Goal: Task Accomplishment & Management: Manage account settings

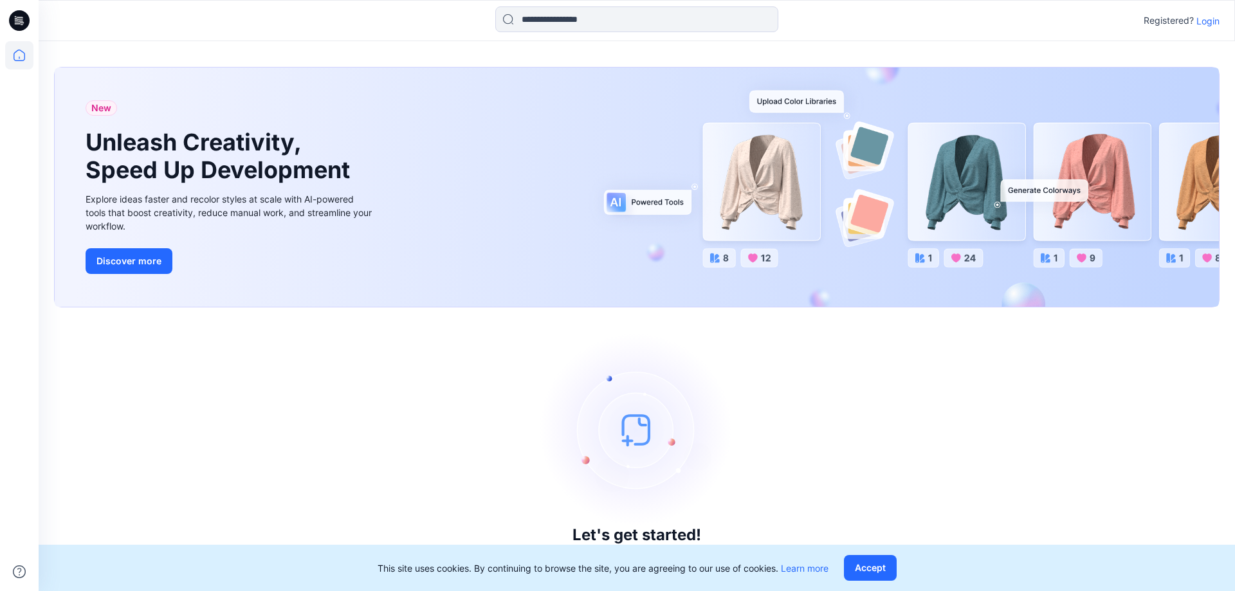
click at [763, 21] on p "Login" at bounding box center [1208, 21] width 23 height 14
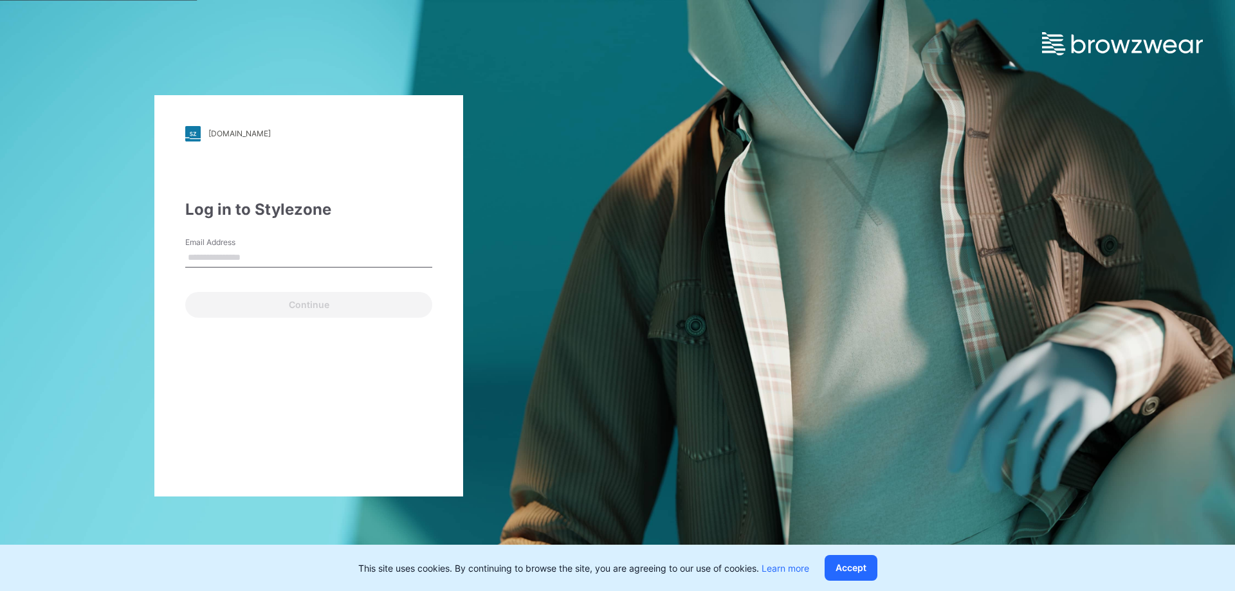
click at [375, 254] on input "Email Address" at bounding box center [308, 257] width 247 height 19
type input "**********"
click at [185, 292] on button "Continue" at bounding box center [308, 305] width 247 height 26
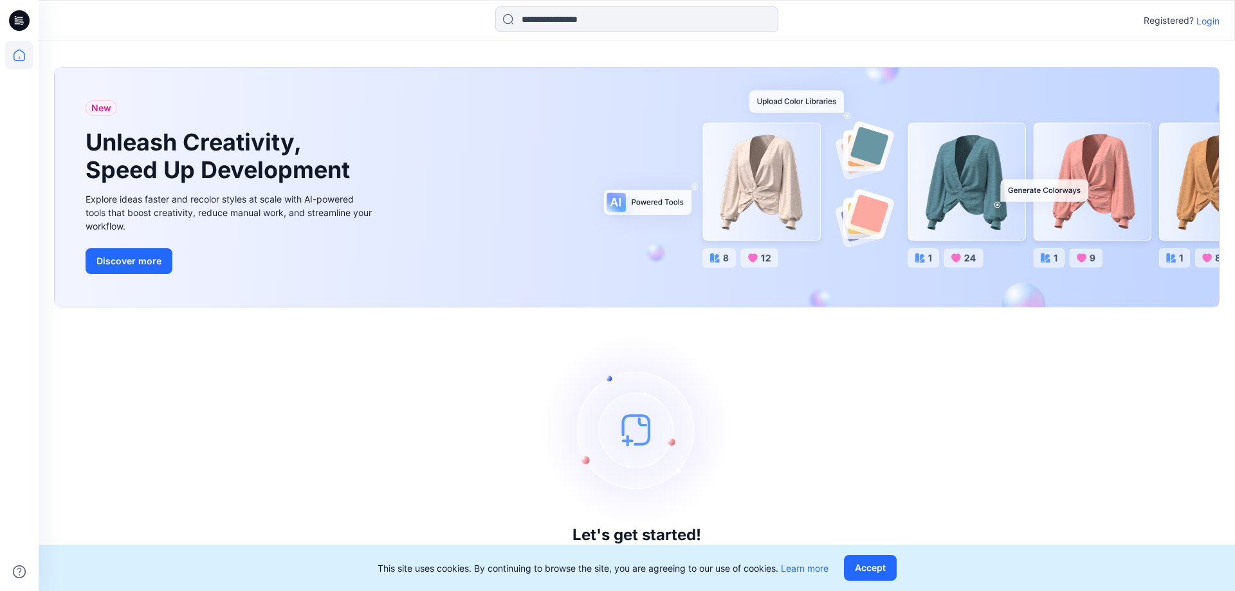
click at [763, 19] on p "Login" at bounding box center [1208, 21] width 23 height 14
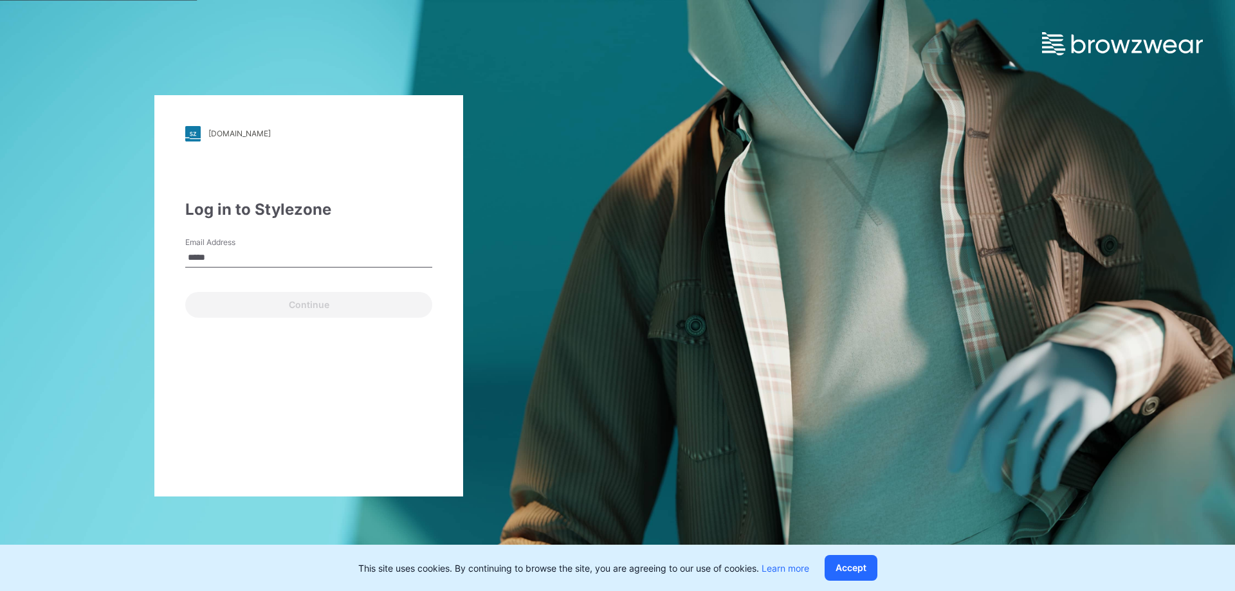
type input "**********"
click at [295, 297] on button "Continue" at bounding box center [308, 305] width 247 height 26
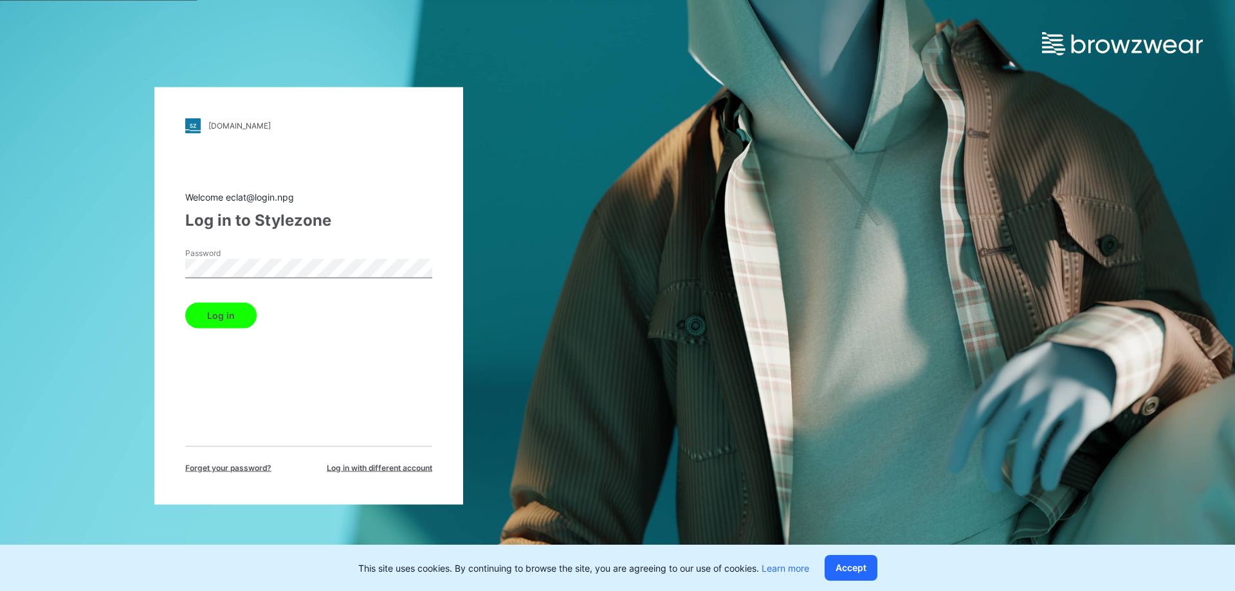
click at [221, 313] on button "Log in" at bounding box center [220, 315] width 71 height 26
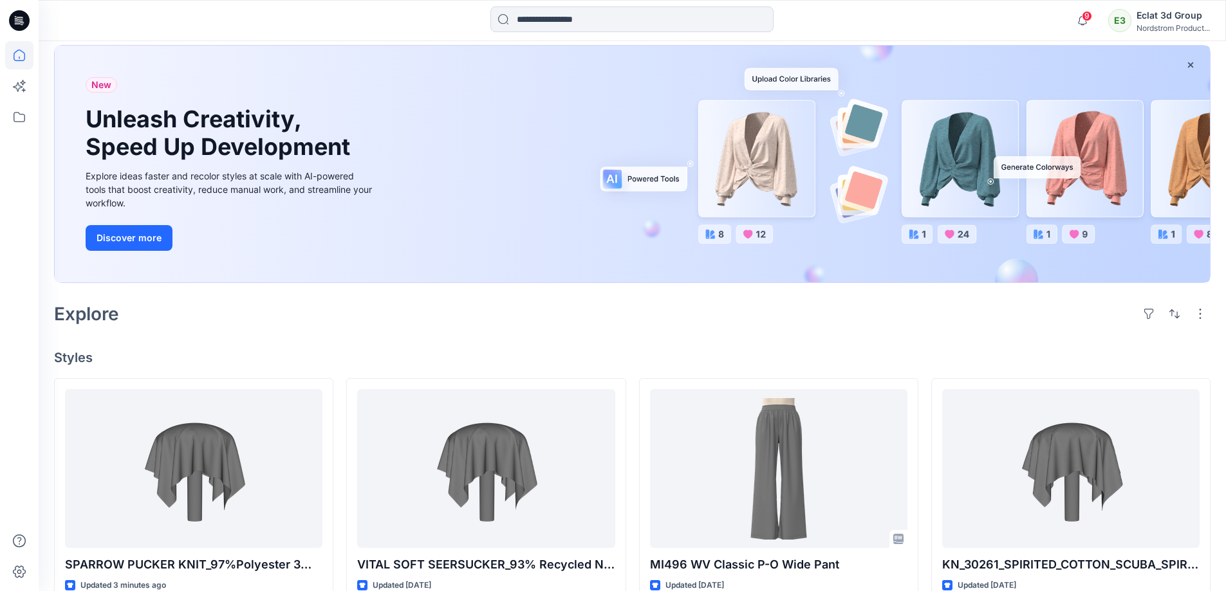
scroll to position [129, 0]
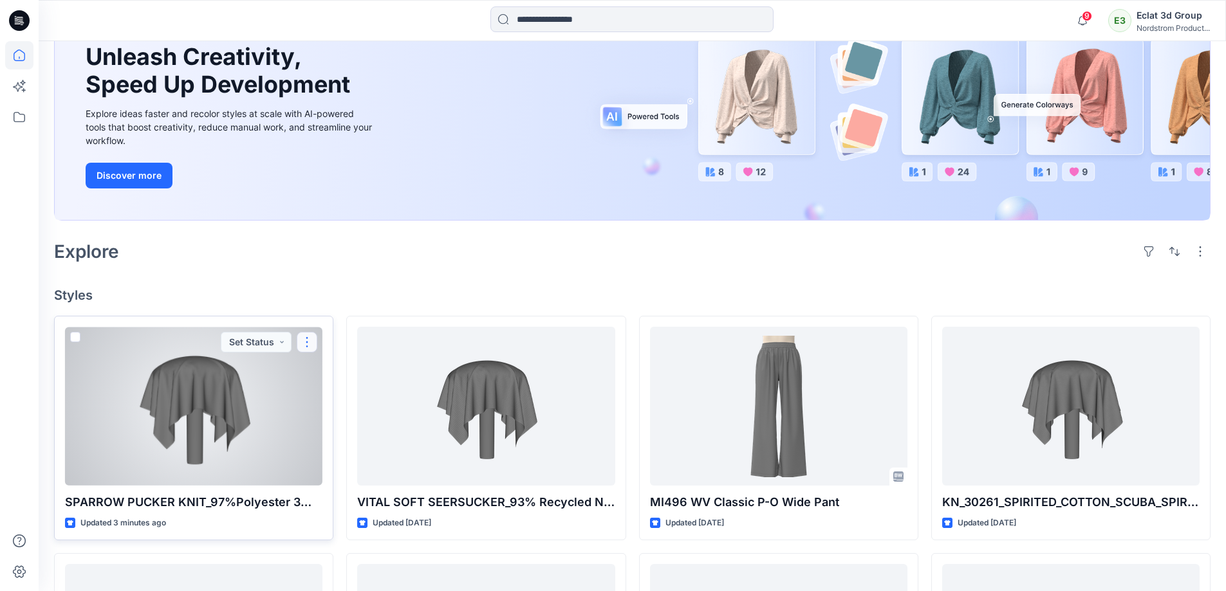
click at [308, 341] on button "button" at bounding box center [307, 342] width 21 height 21
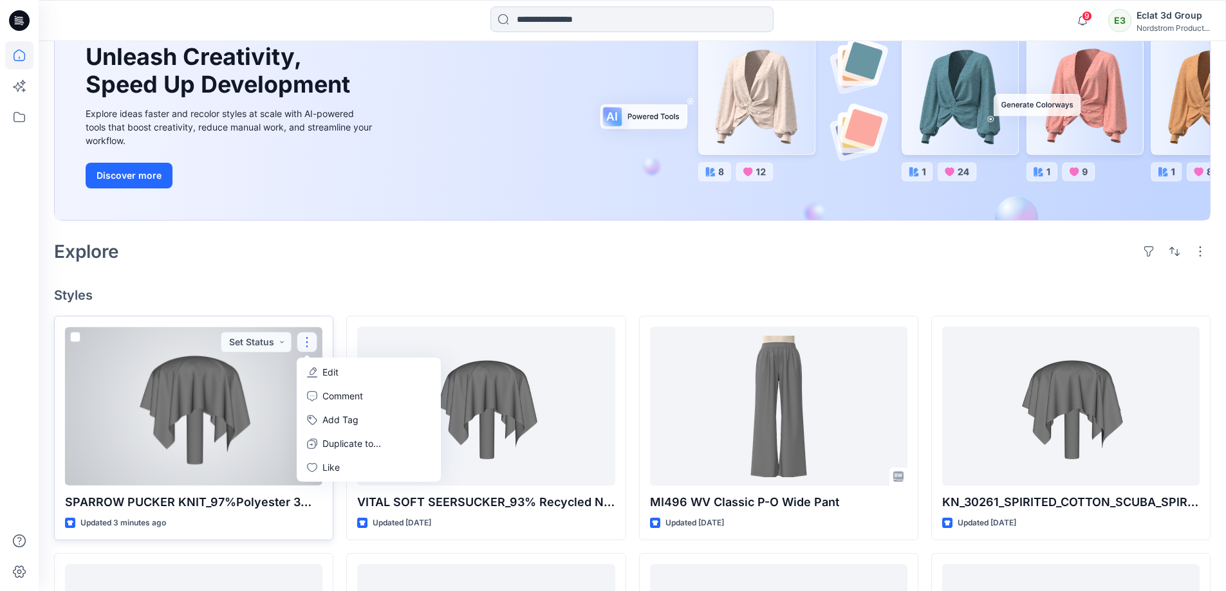
click at [320, 341] on button "Edit" at bounding box center [368, 372] width 139 height 24
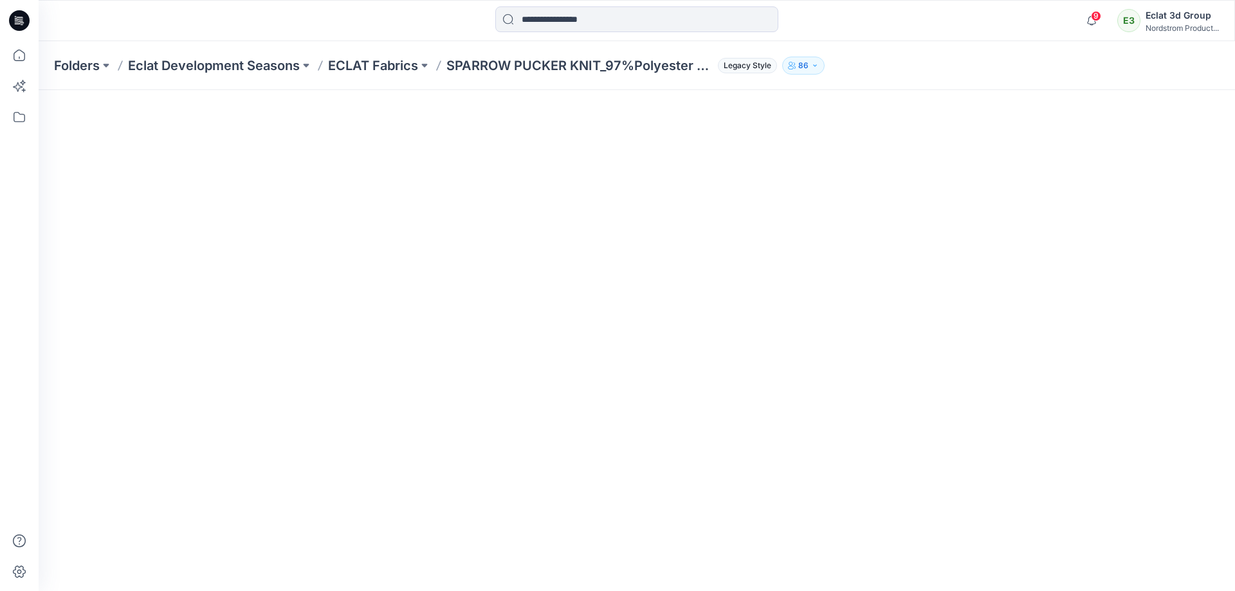
scroll to position [161, 0]
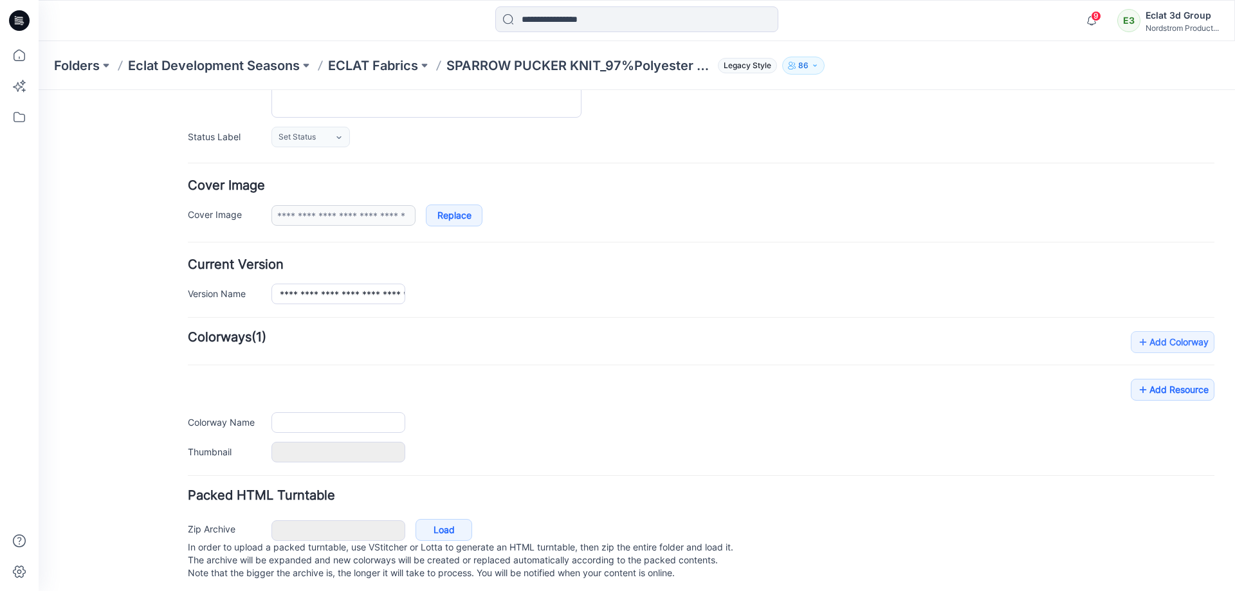
type input "**********"
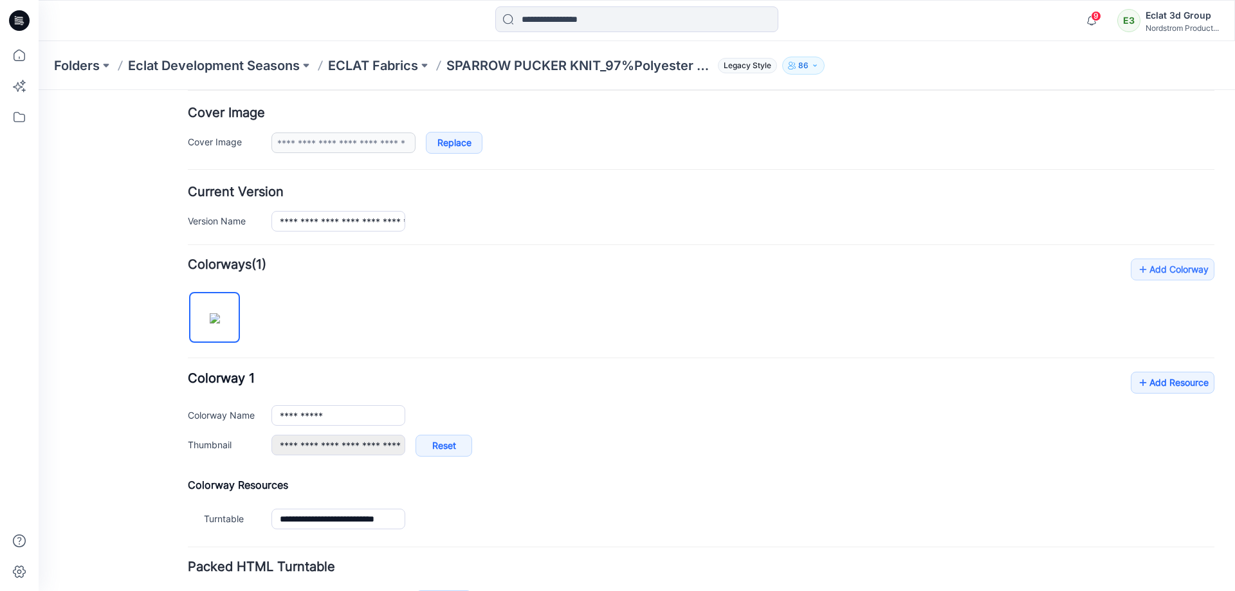
scroll to position [324, 0]
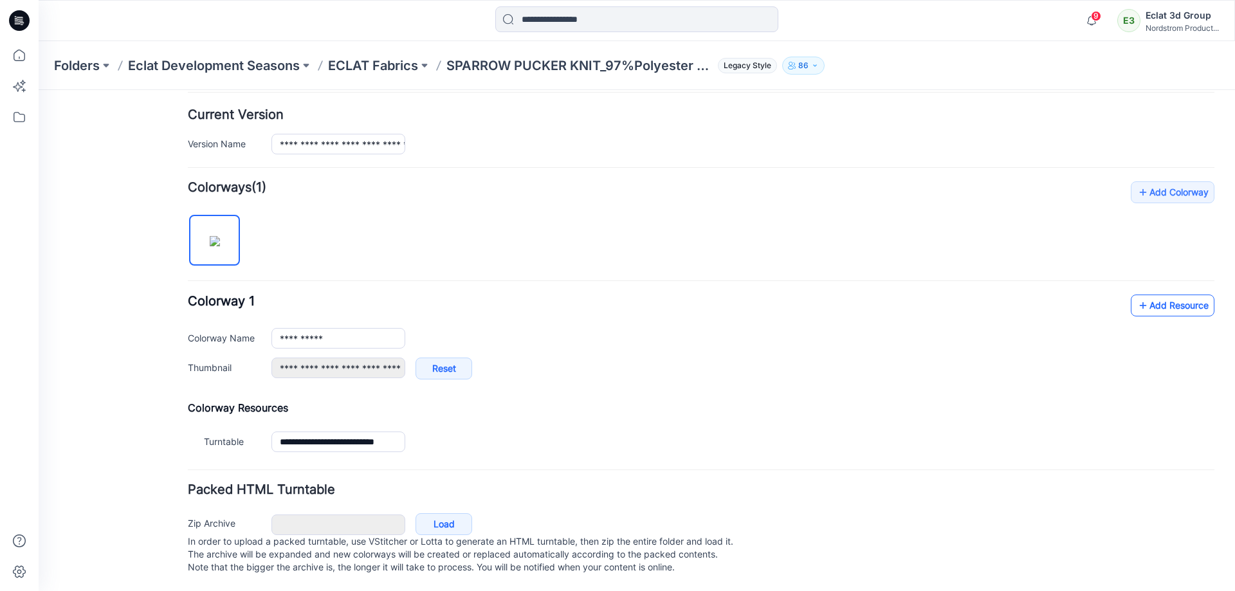
click at [763, 295] on link "Add Resource" at bounding box center [1173, 306] width 84 height 22
click at [763, 341] on div "Zip Archive Cancel Load In order to upload a packed turntable, use VStitcher or…" at bounding box center [701, 543] width 1036 height 69
